Goal: Task Accomplishment & Management: Use online tool/utility

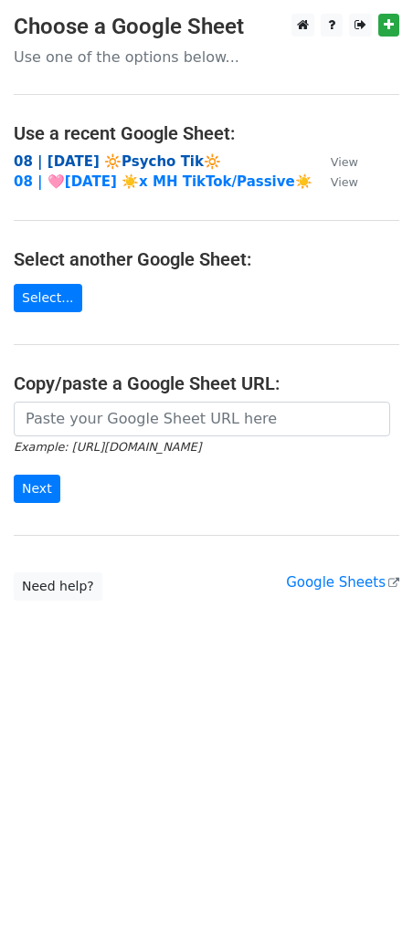
click at [67, 153] on strong "08 | [DATE] 🔆Psycho Tik🔆" at bounding box center [117, 161] width 207 height 16
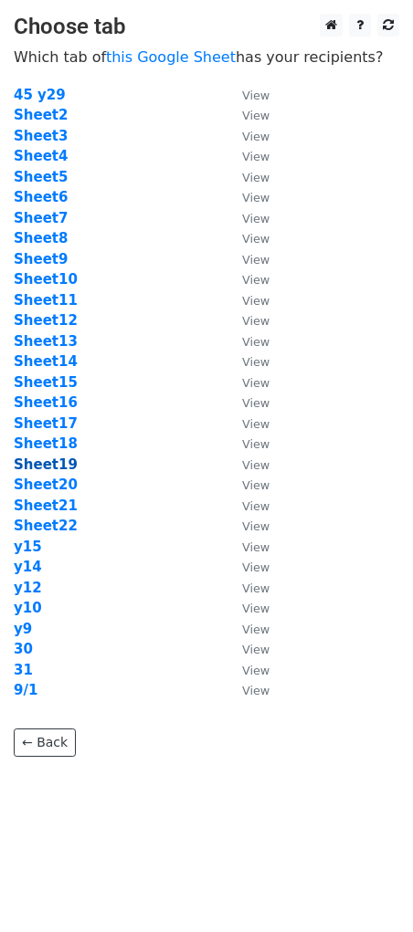
click at [45, 465] on strong "Sheet19" at bounding box center [46, 465] width 64 height 16
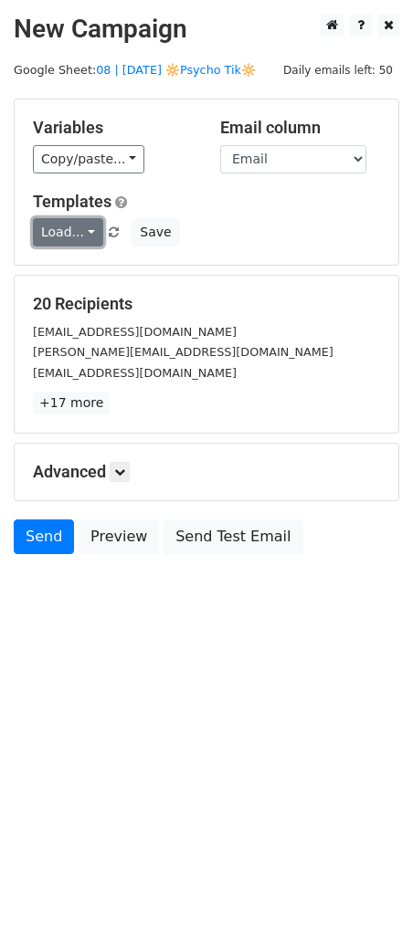
click at [41, 241] on link "Load..." at bounding box center [68, 232] width 70 height 28
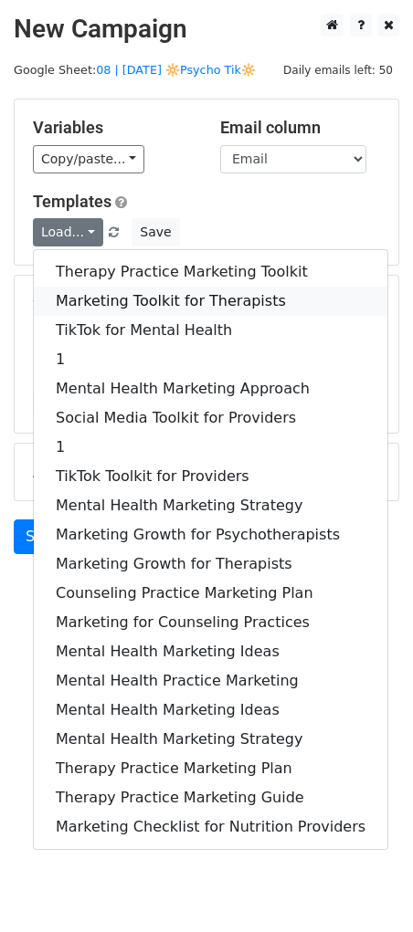
click at [107, 293] on link "Marketing Toolkit for Therapists" at bounding box center [210, 301] width 353 height 29
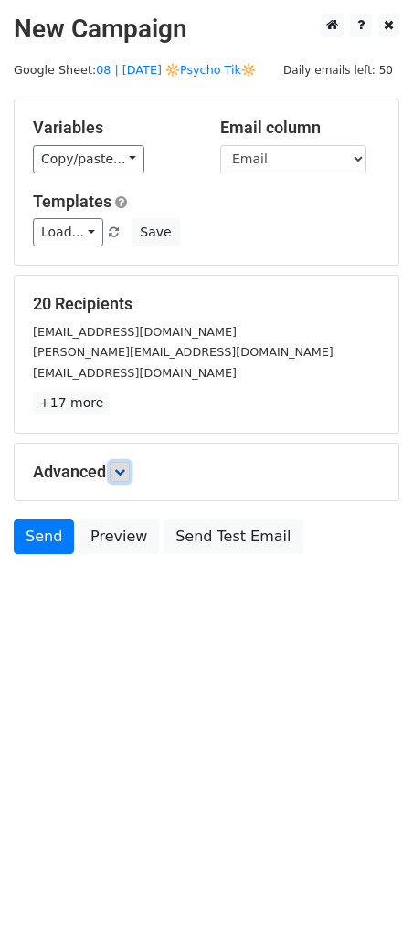
click at [118, 468] on icon at bounding box center [119, 472] width 11 height 11
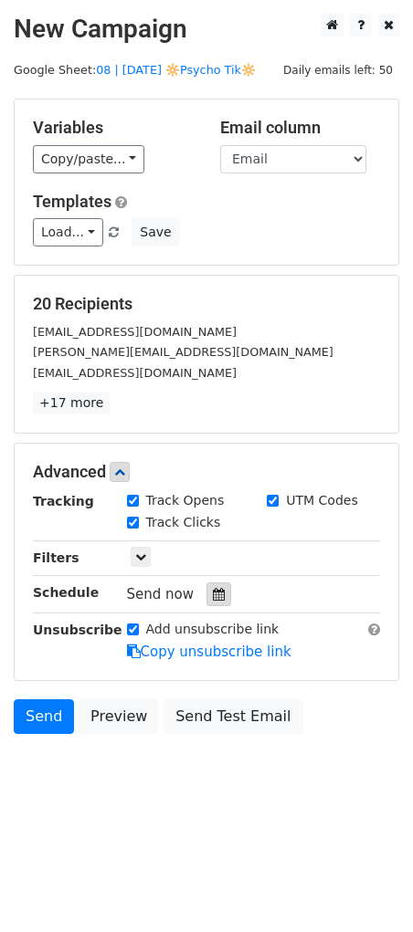
click at [213, 597] on icon at bounding box center [219, 594] width 12 height 13
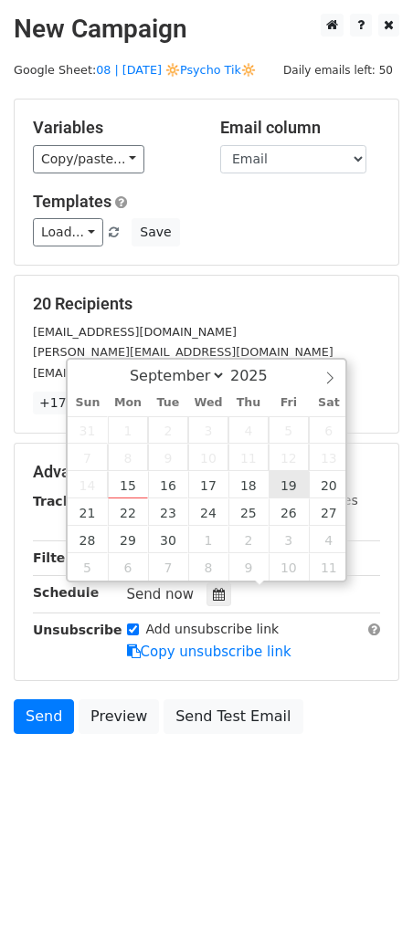
type input "2025-09-19 12:00"
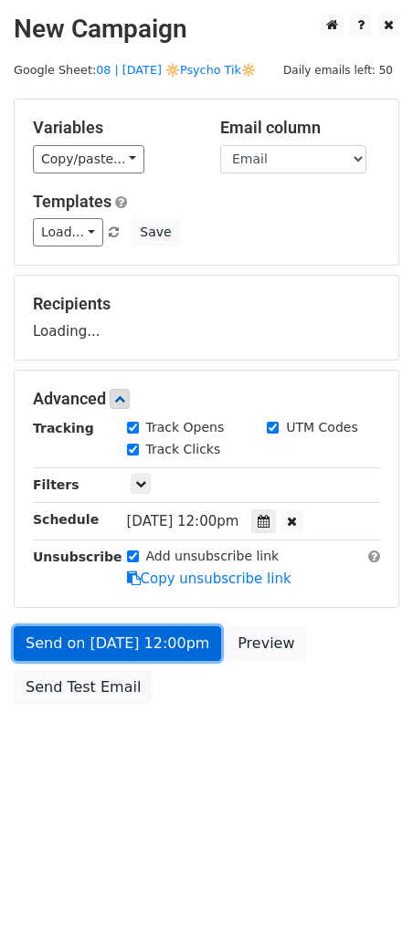
click at [143, 636] on link "Send on Sep 19 at 12:00pm" at bounding box center [117, 643] width 207 height 35
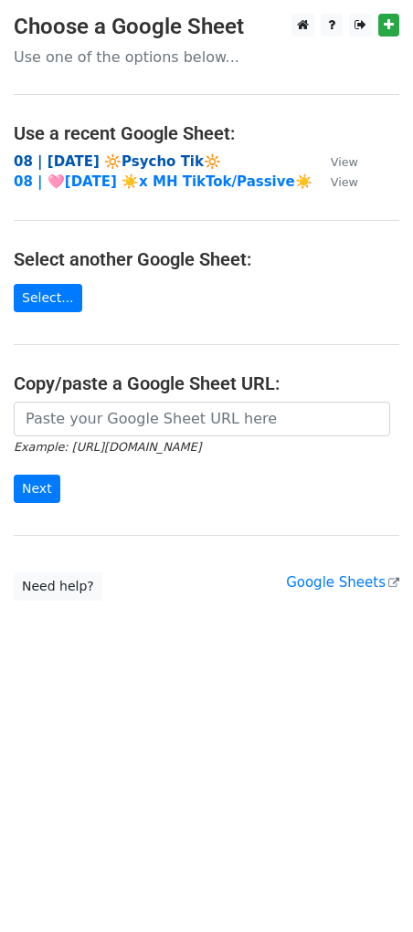
click at [96, 155] on strong "08 | [DATE] 🔆Psycho Tik🔆" at bounding box center [117, 161] width 207 height 16
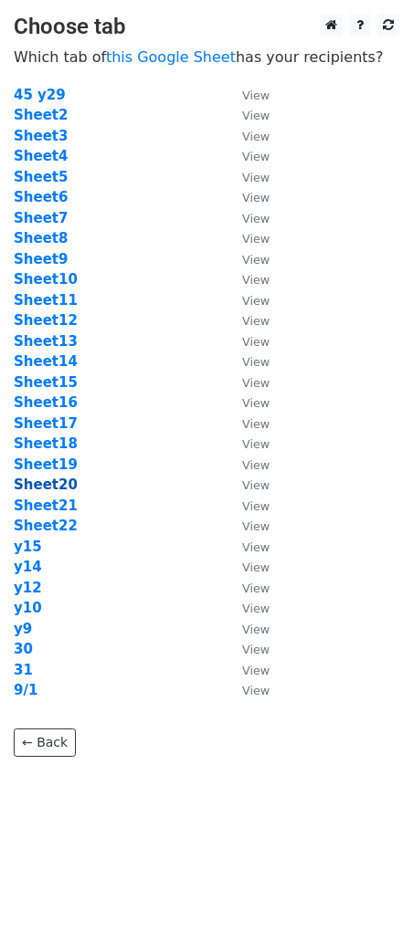
click at [59, 481] on strong "Sheet20" at bounding box center [46, 485] width 64 height 16
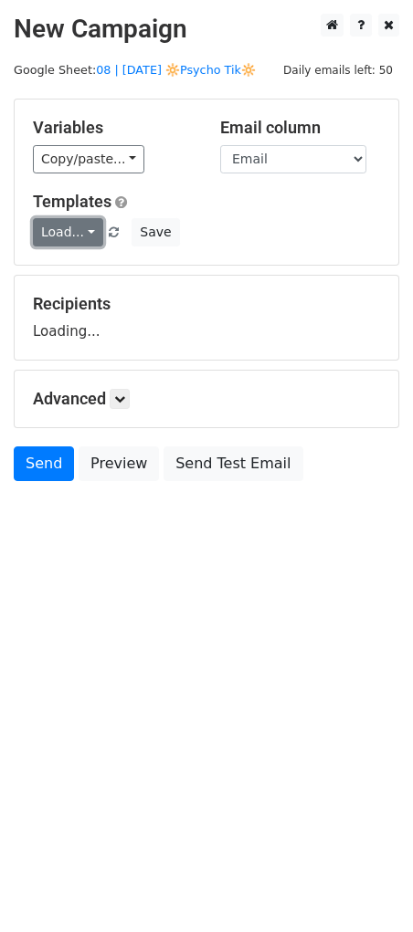
click at [60, 236] on link "Load..." at bounding box center [68, 232] width 70 height 28
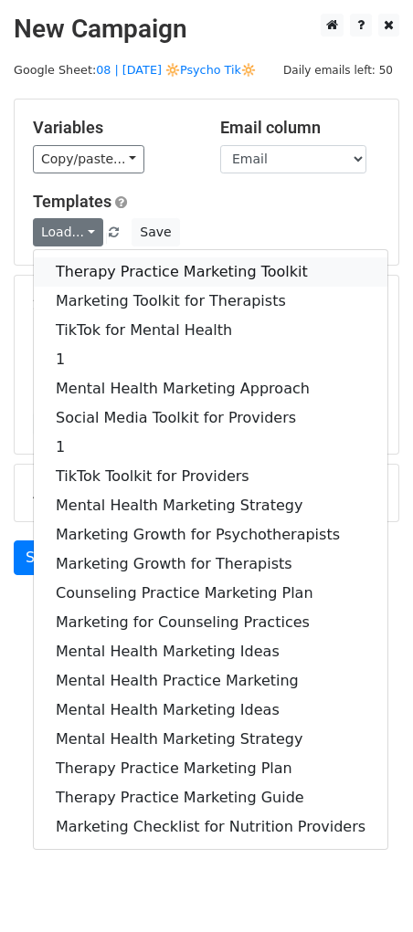
click at [70, 275] on link "Therapy Practice Marketing Toolkit" at bounding box center [210, 272] width 353 height 29
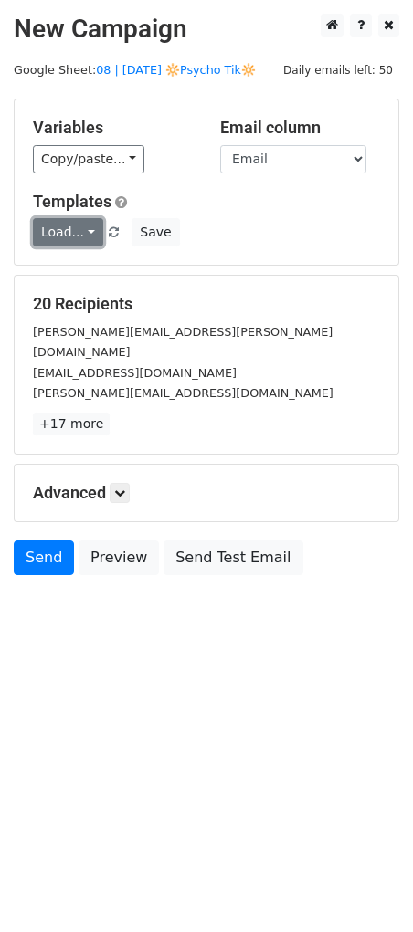
click at [68, 230] on link "Load..." at bounding box center [68, 232] width 70 height 28
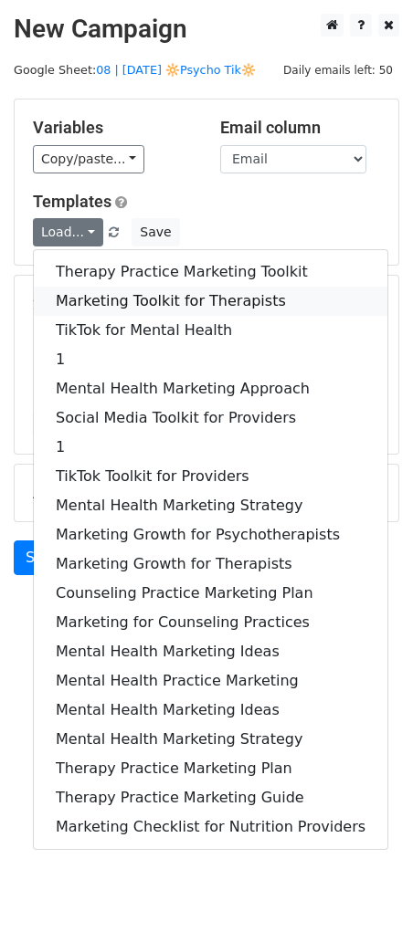
click at [81, 300] on link "Marketing Toolkit for Therapists" at bounding box center [210, 301] width 353 height 29
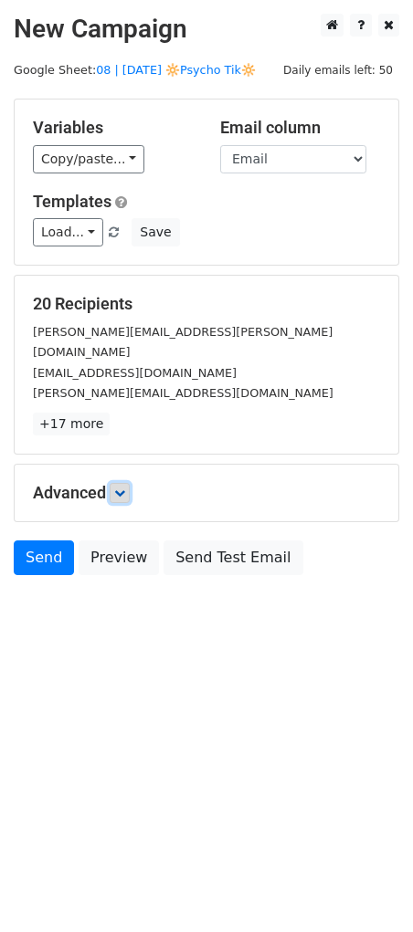
click at [123, 488] on icon at bounding box center [119, 493] width 11 height 11
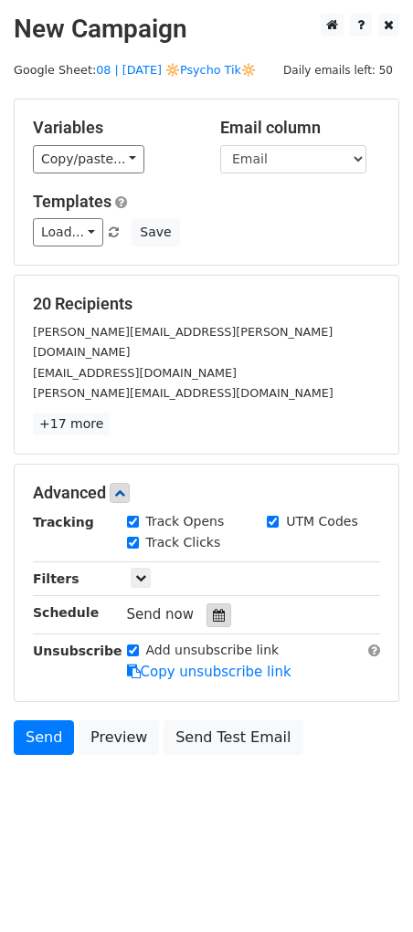
click at [213, 609] on icon at bounding box center [219, 615] width 12 height 13
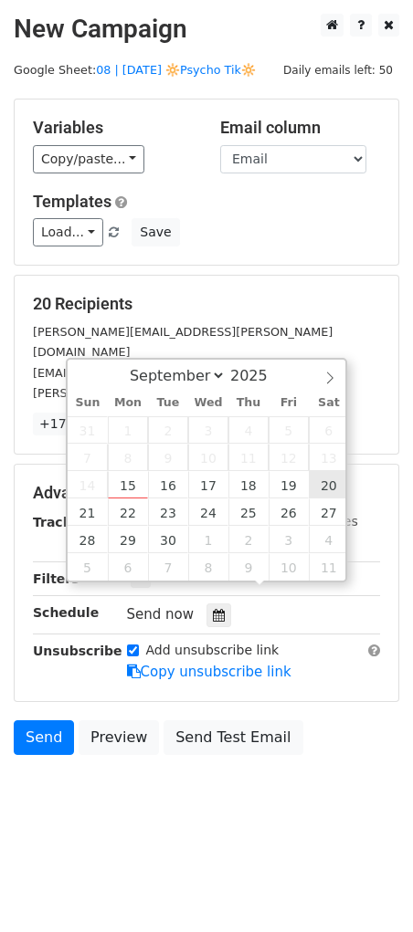
type input "2025-09-20 12:00"
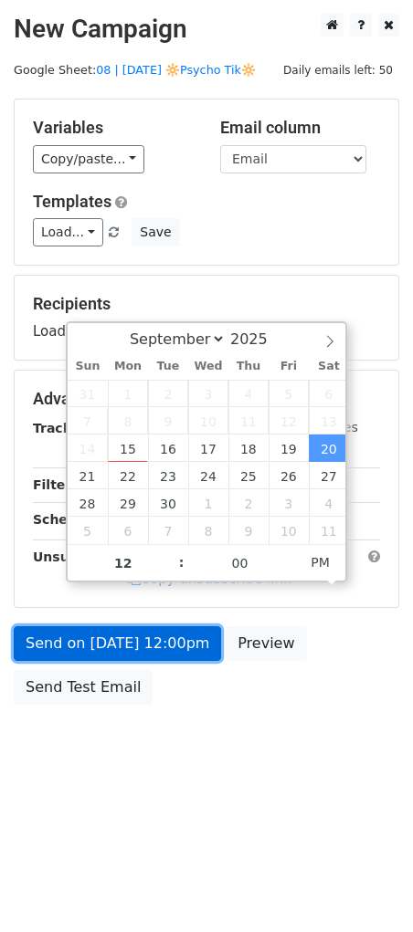
click at [196, 626] on link "Send on Sep 20 at 12:00pm" at bounding box center [117, 643] width 207 height 35
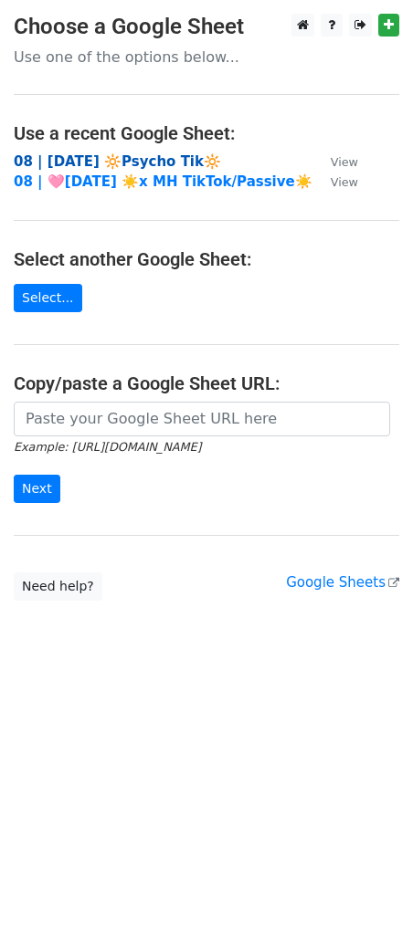
click at [124, 161] on strong "08 | [DATE] 🔆Psycho Tik🔆" at bounding box center [117, 161] width 207 height 16
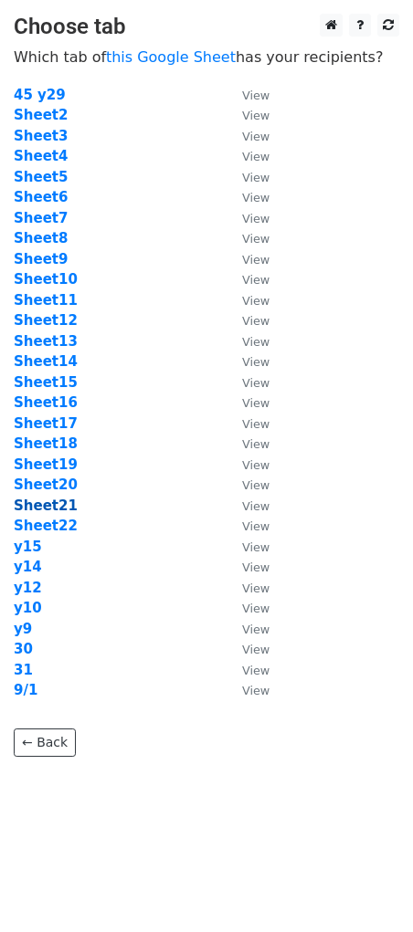
click at [50, 501] on strong "Sheet21" at bounding box center [46, 506] width 64 height 16
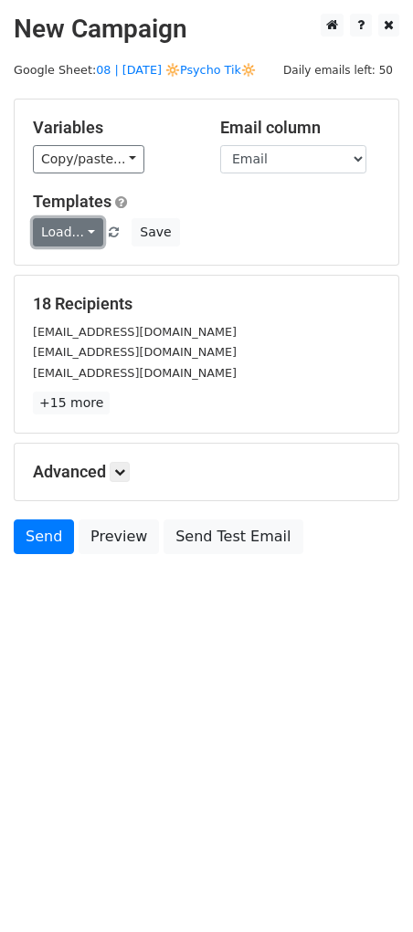
click at [67, 233] on link "Load..." at bounding box center [68, 232] width 70 height 28
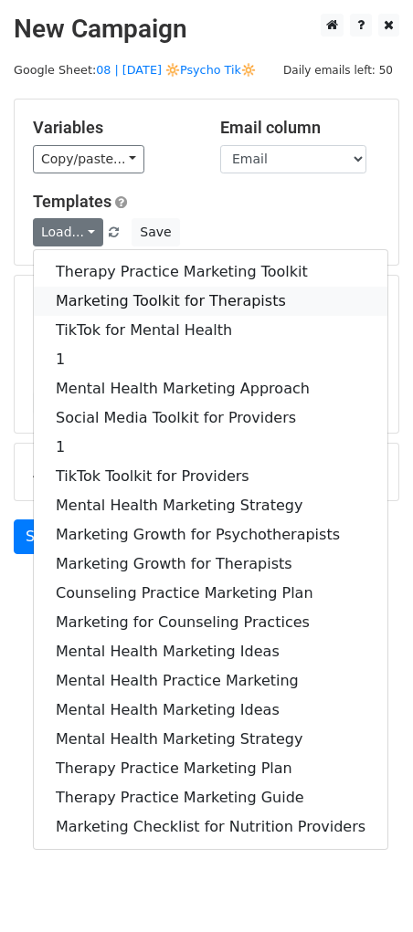
click at [76, 304] on link "Marketing Toolkit for Therapists" at bounding box center [210, 301] width 353 height 29
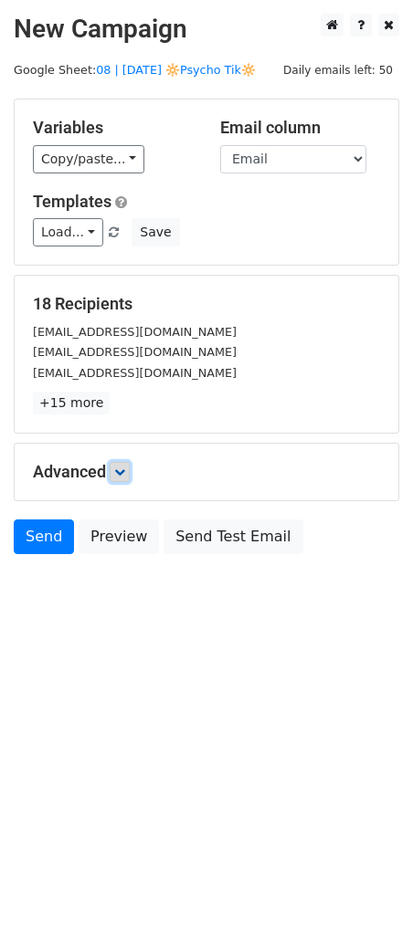
click at [124, 479] on link at bounding box center [120, 472] width 20 height 20
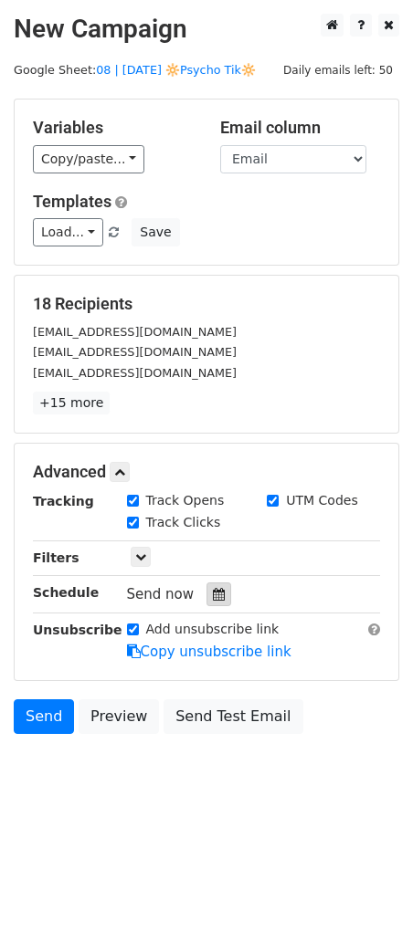
click at [215, 601] on div at bounding box center [218, 595] width 25 height 24
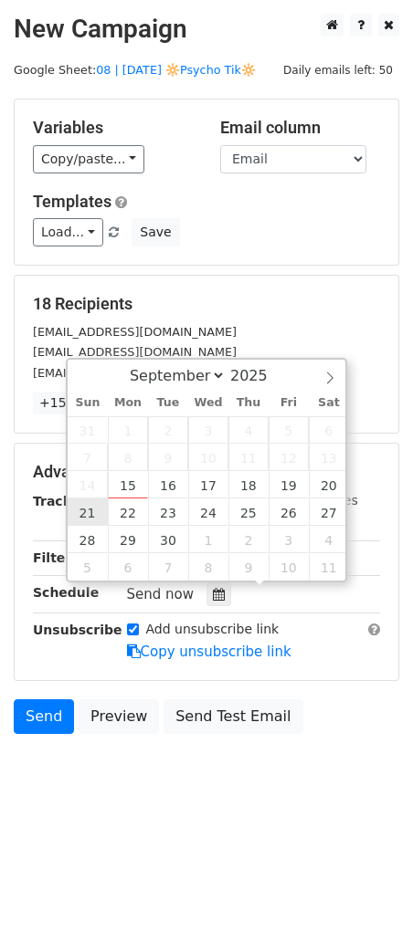
type input "2025-09-21 12:00"
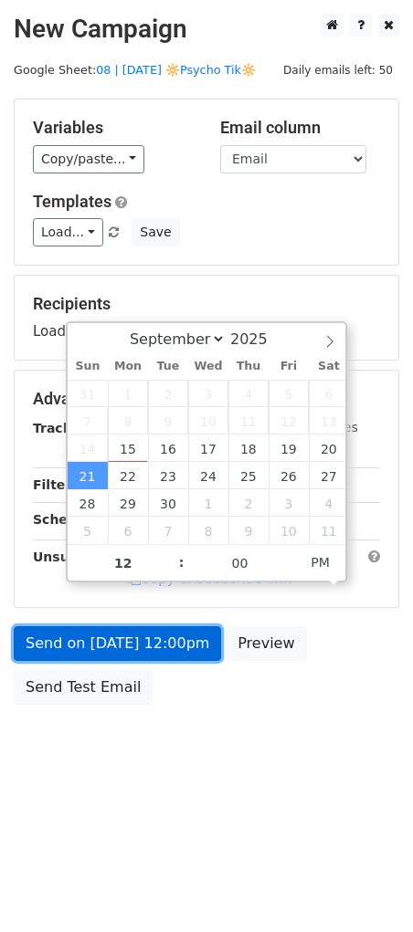
click at [95, 632] on link "Send on Sep 21 at 12:00pm" at bounding box center [117, 643] width 207 height 35
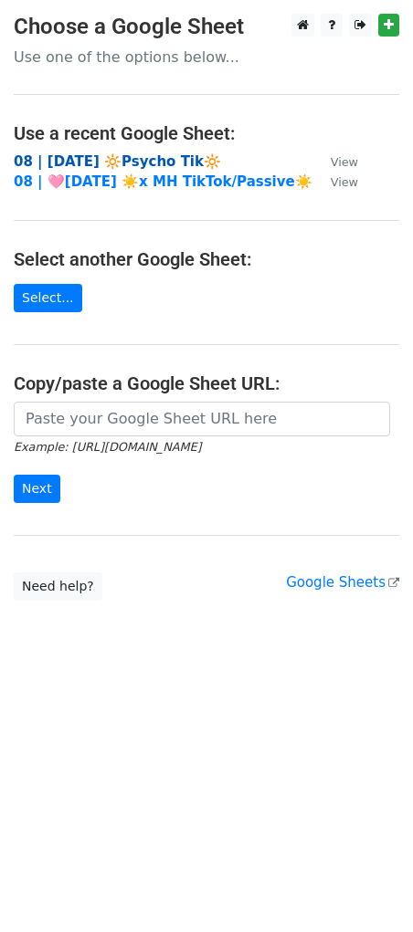
click at [129, 157] on strong "08 | [DATE] 🔆Psycho Tik🔆" at bounding box center [117, 161] width 207 height 16
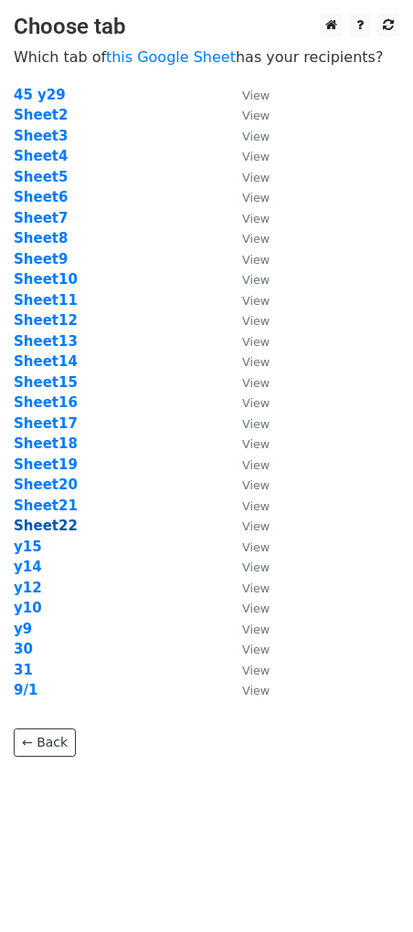
click at [57, 528] on strong "Sheet22" at bounding box center [46, 526] width 64 height 16
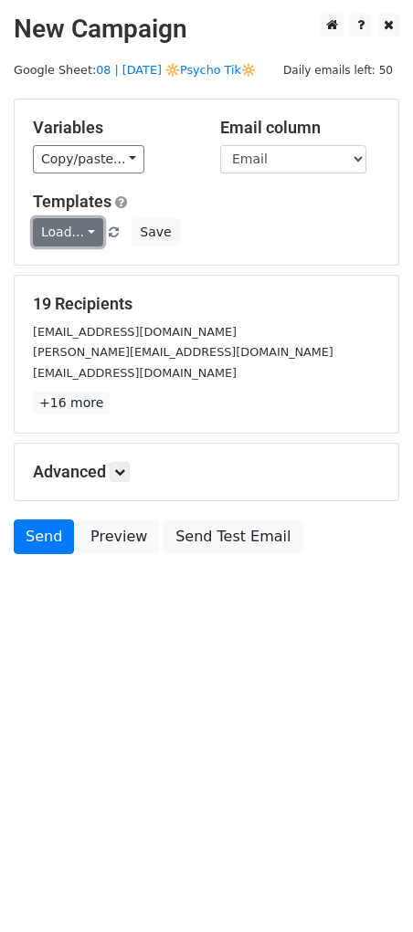
click at [68, 233] on link "Load..." at bounding box center [68, 232] width 70 height 28
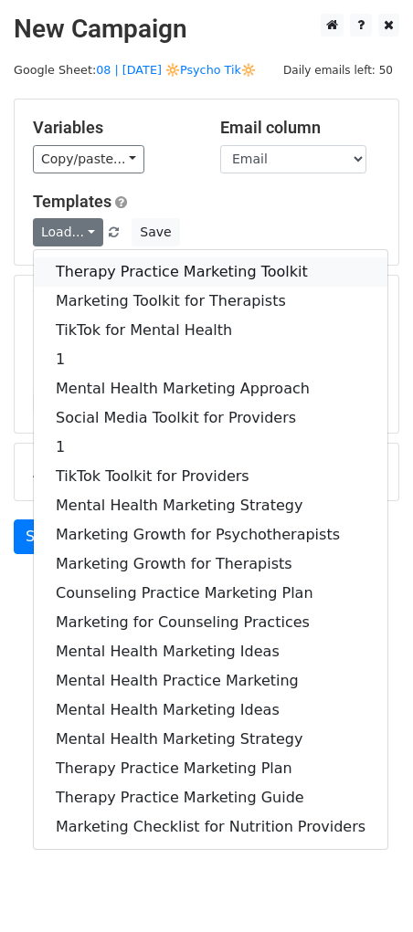
click at [91, 266] on link "Therapy Practice Marketing Toolkit" at bounding box center [210, 272] width 353 height 29
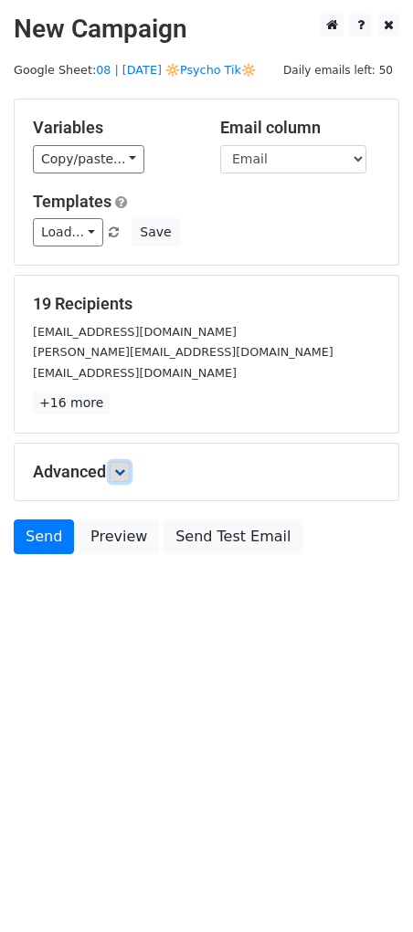
click at [122, 474] on icon at bounding box center [119, 472] width 11 height 11
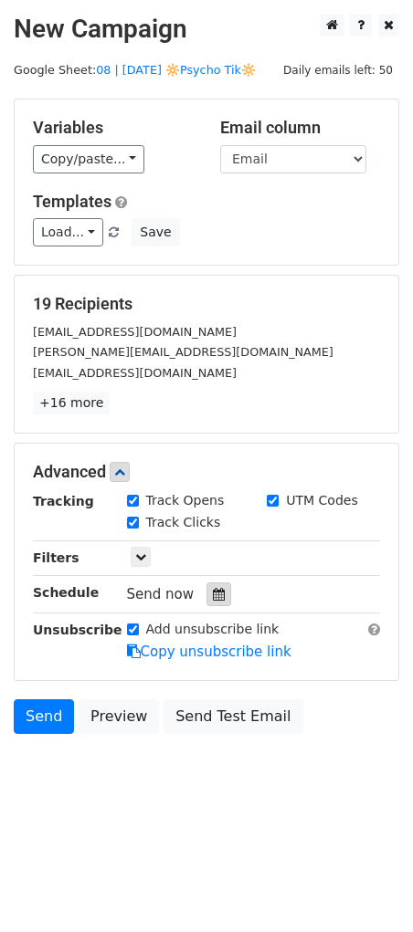
click at [213, 596] on icon at bounding box center [219, 594] width 12 height 13
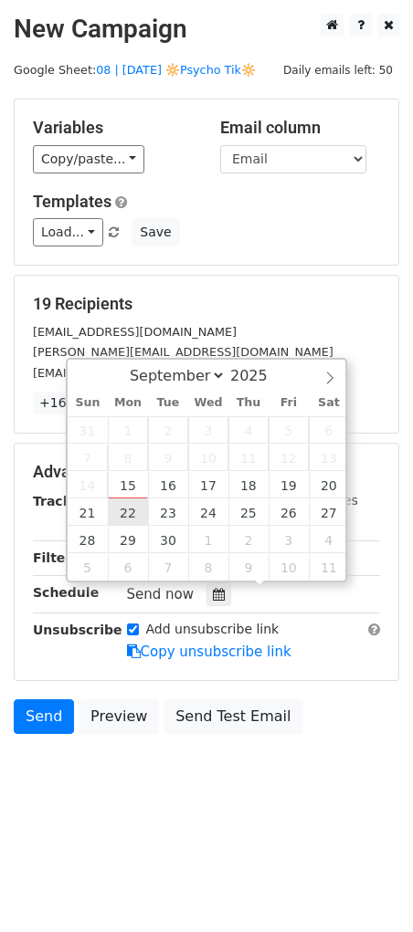
type input "2025-09-22 12:00"
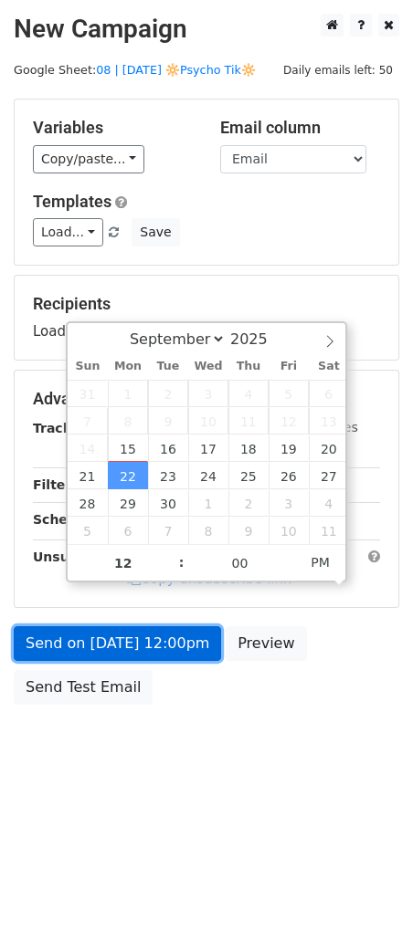
click at [135, 657] on link "Send on Sep 22 at 12:00pm" at bounding box center [117, 643] width 207 height 35
